Goal: Information Seeking & Learning: Understand process/instructions

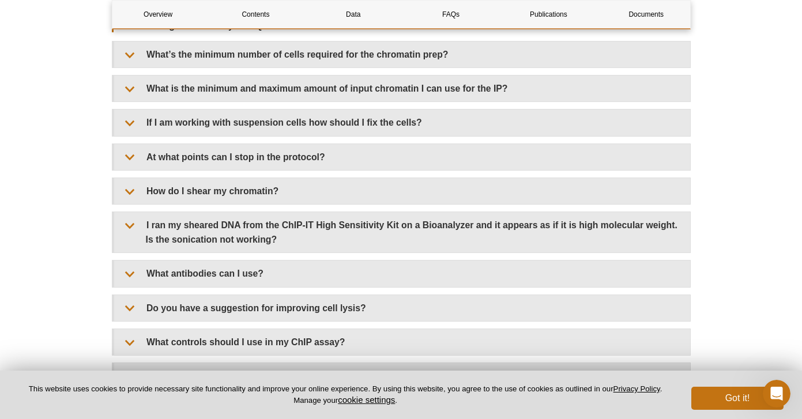
scroll to position [3289, 0]
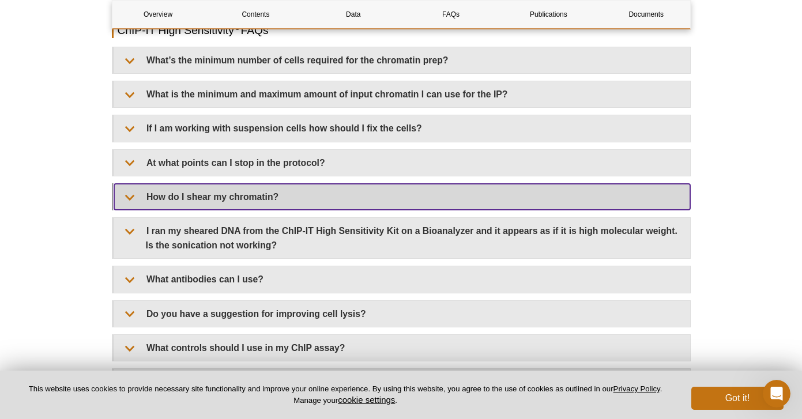
click at [207, 197] on summary "How do I shear my chromatin?" at bounding box center [402, 197] width 576 height 26
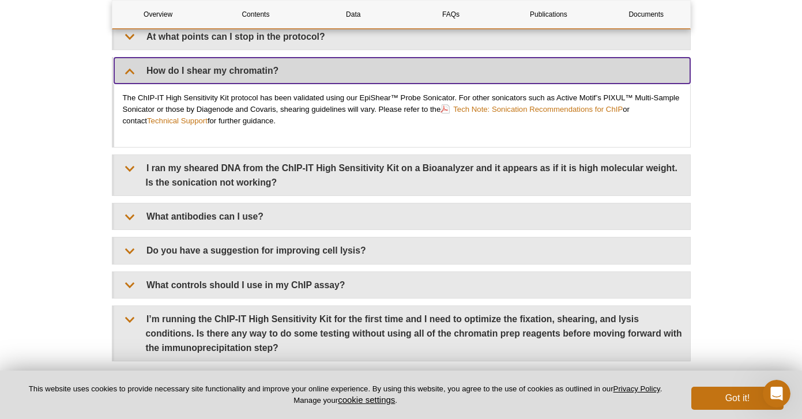
scroll to position [3435, 0]
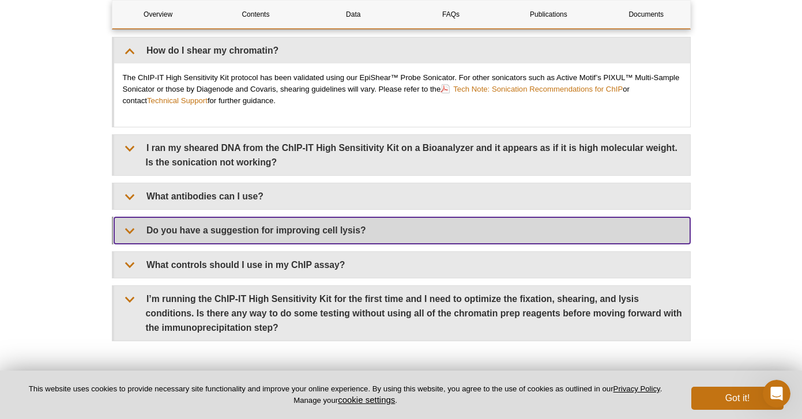
click at [161, 225] on summary "Do you have a suggestion for improving cell lysis?" at bounding box center [402, 230] width 576 height 26
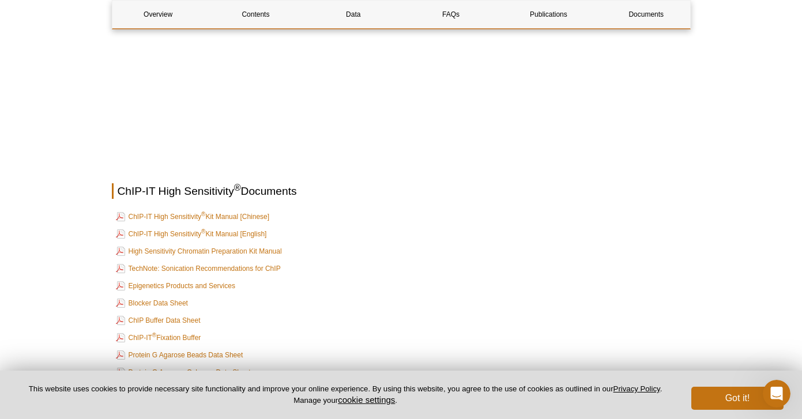
scroll to position [4386, 0]
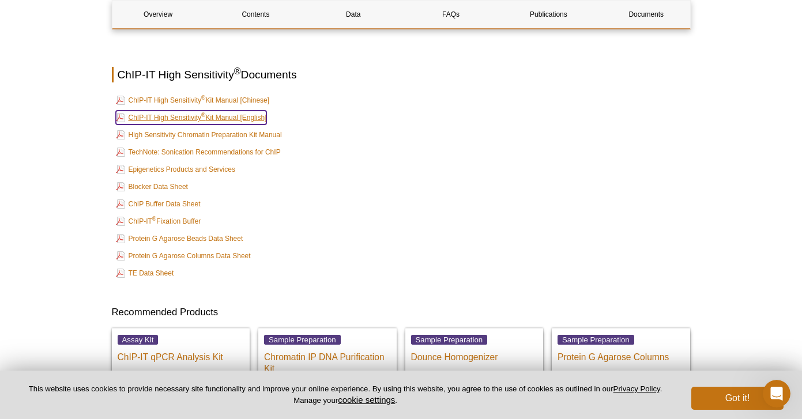
click at [225, 111] on link "ChIP-IT High Sensitivity ® Kit Manual [English]" at bounding box center [191, 118] width 151 height 14
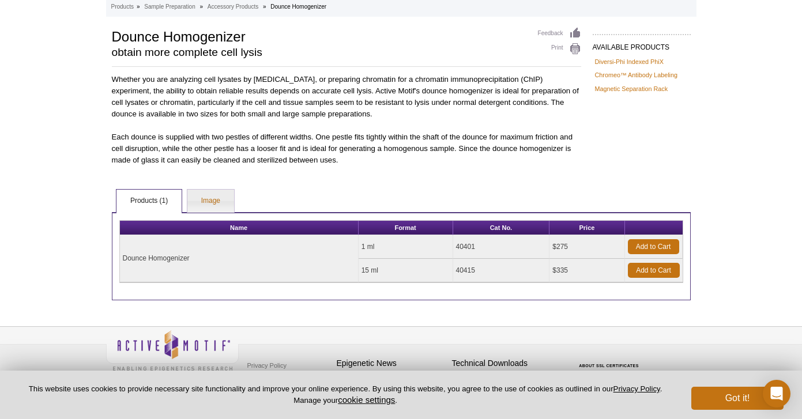
scroll to position [70, 0]
